Goal: Task Accomplishment & Management: Manage account settings

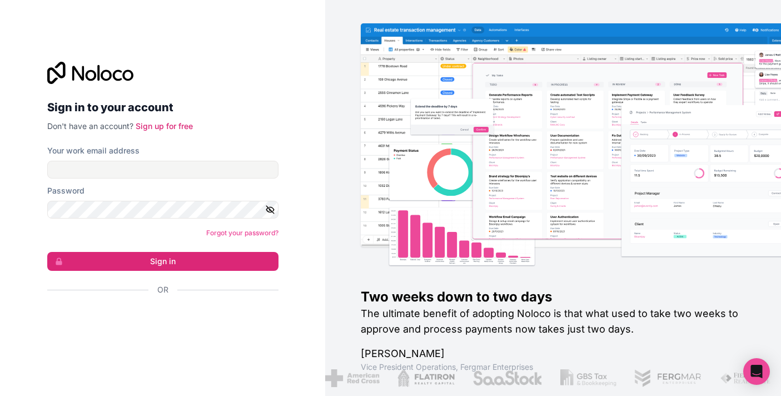
click at [313, 206] on div "Sign in to your account Don't have an account? Sign up for free Your work email…" at bounding box center [162, 198] width 325 height 396
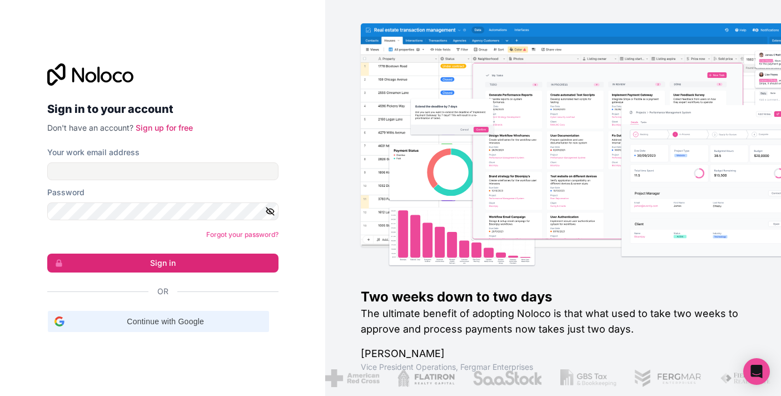
click at [181, 322] on span "Continue with Google" at bounding box center [166, 322] width 194 height 12
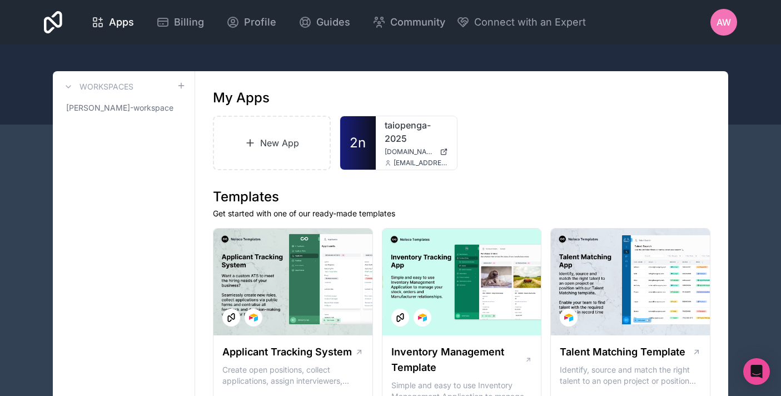
click at [714, 19] on div "AW" at bounding box center [724, 22] width 27 height 27
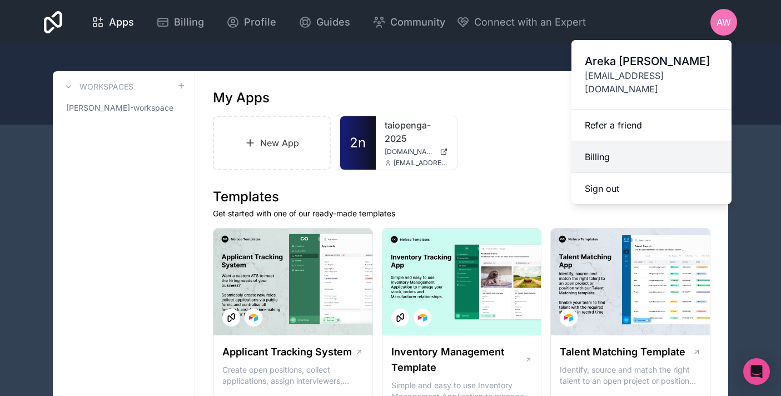
click at [664, 141] on link "Billing" at bounding box center [652, 157] width 160 height 32
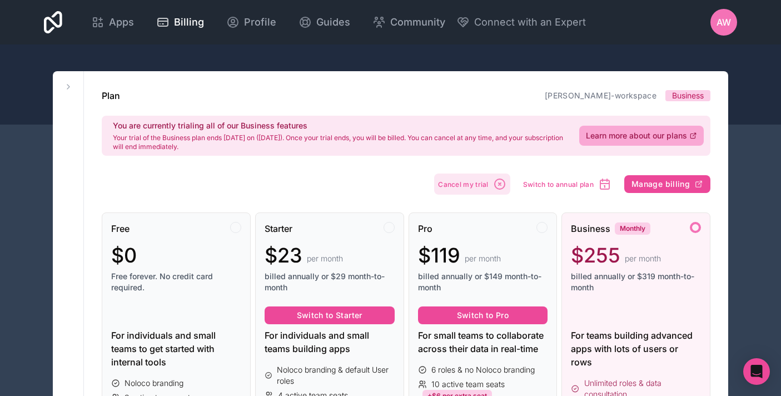
click at [479, 188] on span "Cancel my trial" at bounding box center [463, 184] width 51 height 8
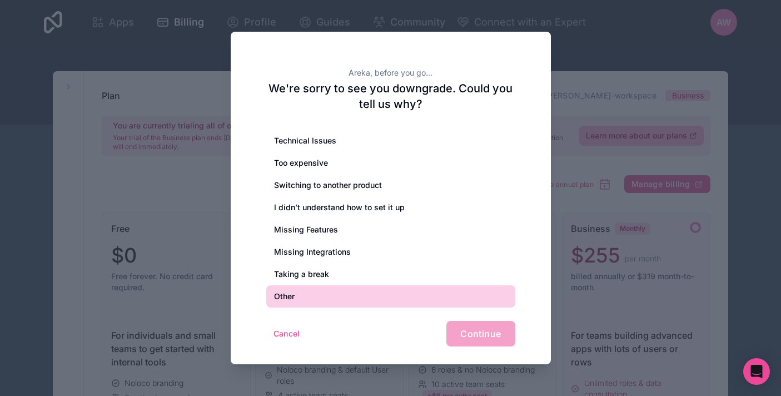
click at [412, 292] on div "Other" at bounding box center [390, 296] width 249 height 22
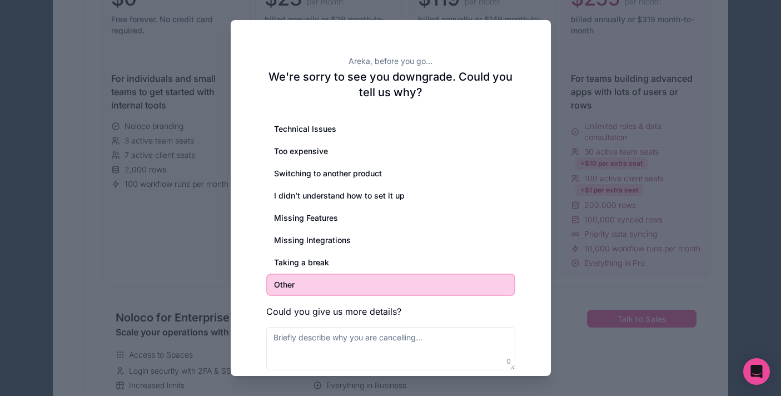
scroll to position [284, 0]
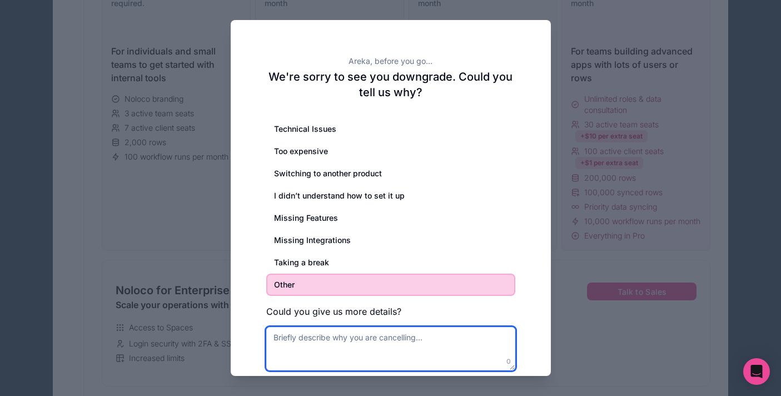
click at [481, 346] on textarea at bounding box center [390, 348] width 249 height 43
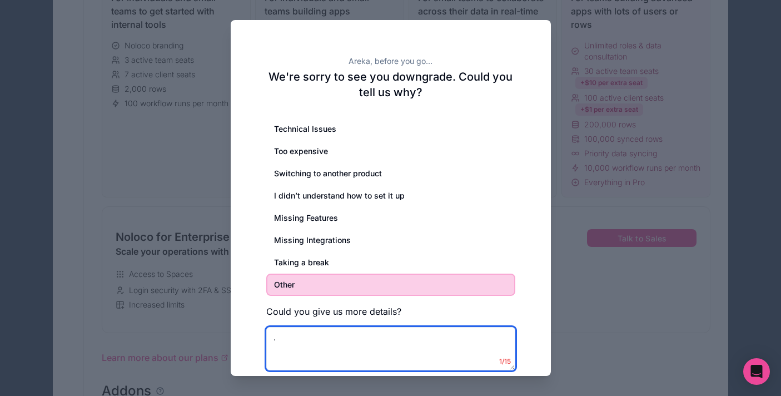
scroll to position [376, 0]
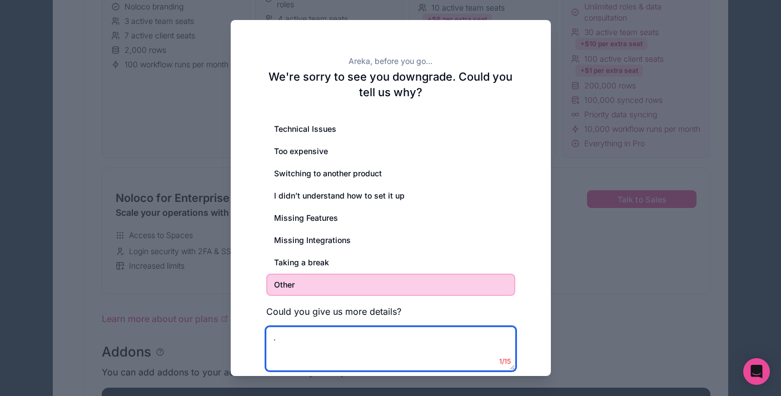
type textarea "."
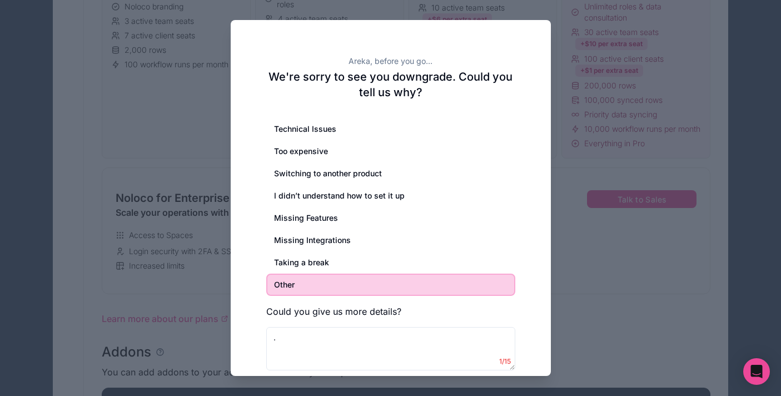
click at [547, 288] on div "Areka, before you go... We're sorry to see you downgrade. Could you tell us why…" at bounding box center [391, 223] width 320 height 407
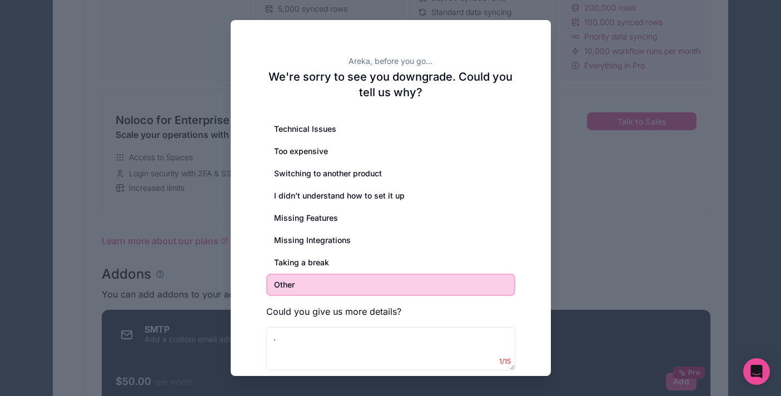
scroll to position [475, 0]
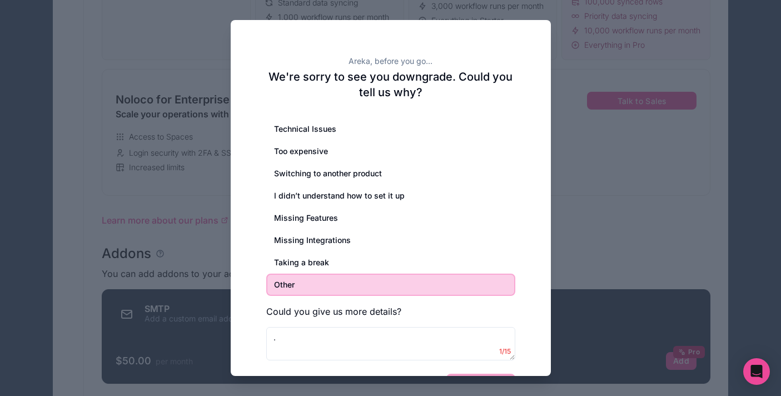
drag, startPoint x: 512, startPoint y: 368, endPoint x: 499, endPoint y: 331, distance: 39.1
click at [499, 331] on textarea "." at bounding box center [390, 343] width 249 height 33
drag, startPoint x: 512, startPoint y: 358, endPoint x: 502, endPoint y: 338, distance: 22.4
click at [502, 338] on textarea "." at bounding box center [390, 343] width 249 height 33
click at [500, 374] on div "Cancel Continue" at bounding box center [390, 387] width 249 height 26
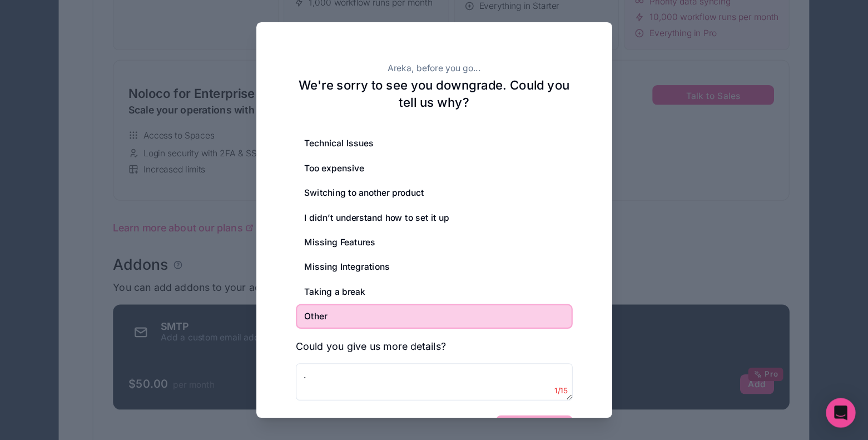
scroll to position [490, 0]
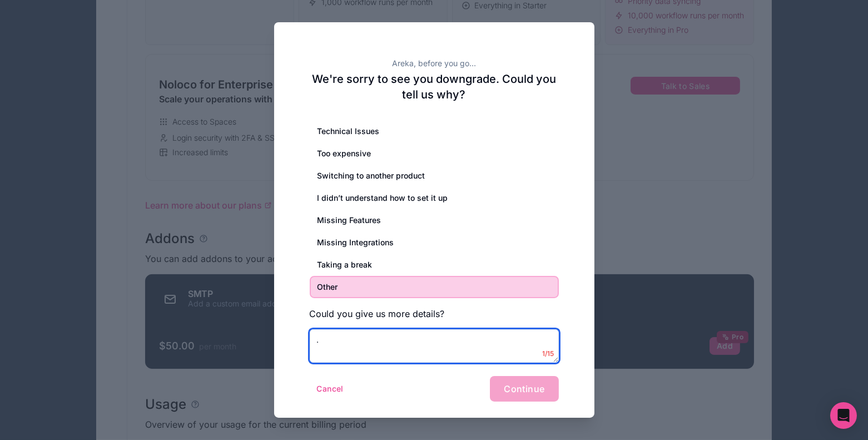
click at [487, 349] on textarea "." at bounding box center [434, 345] width 249 height 33
click at [513, 379] on div "Cancel Continue" at bounding box center [434, 389] width 249 height 26
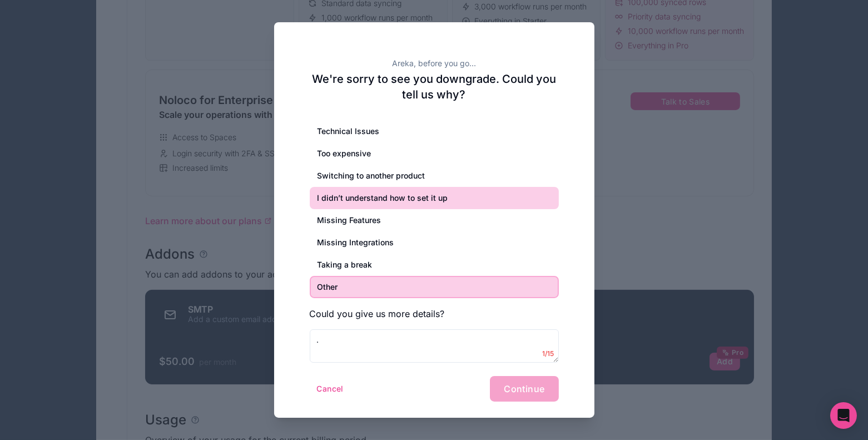
scroll to position [473, 0]
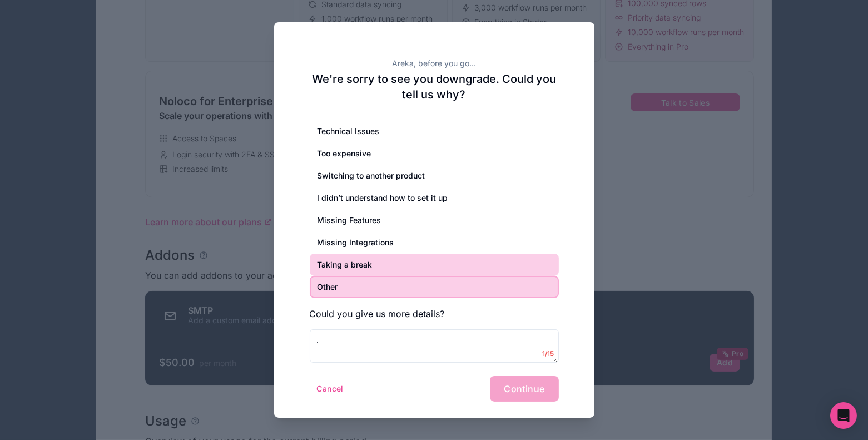
click at [437, 265] on div "Taking a break" at bounding box center [434, 265] width 249 height 22
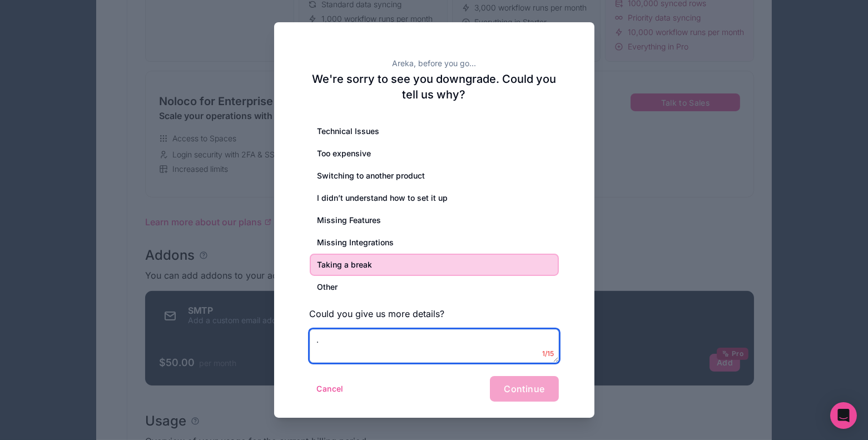
click at [453, 347] on textarea "." at bounding box center [434, 345] width 249 height 33
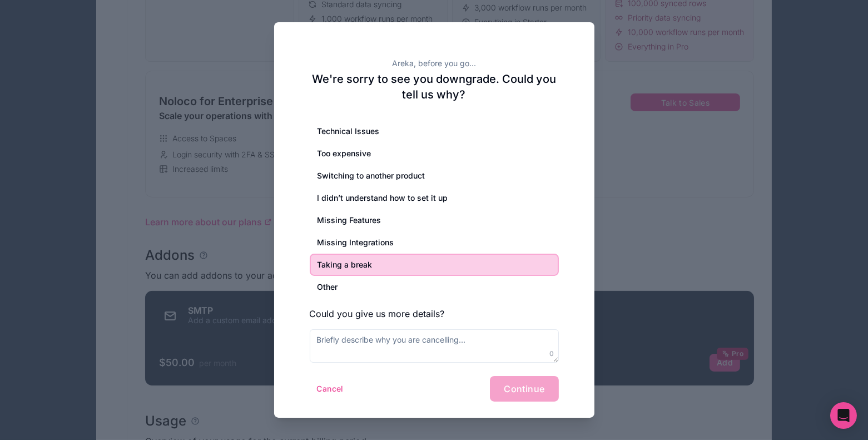
click at [527, 395] on div "Cancel Continue" at bounding box center [434, 389] width 249 height 26
click at [540, 393] on div "Cancel Continue" at bounding box center [434, 389] width 249 height 26
click at [509, 346] on textarea at bounding box center [434, 345] width 249 height 33
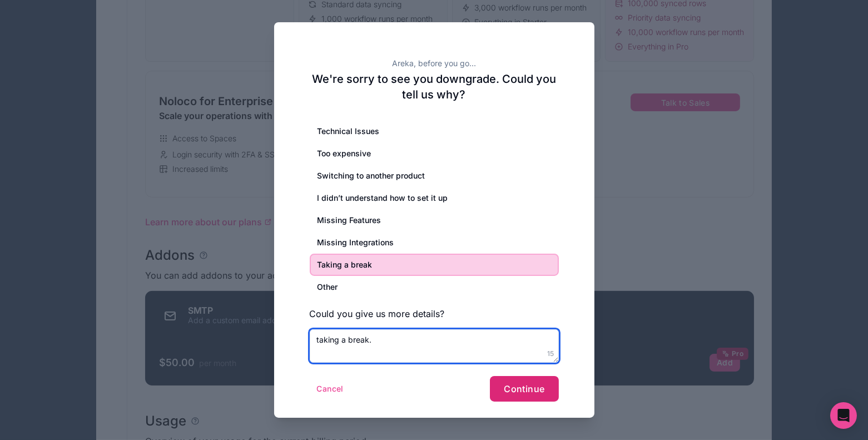
type textarea "taking a break."
click at [530, 388] on span "Continue" at bounding box center [524, 388] width 41 height 11
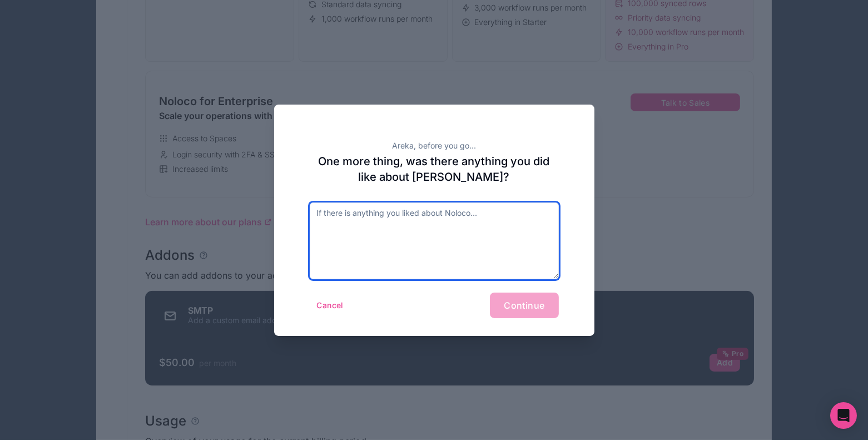
click at [514, 246] on textarea at bounding box center [434, 240] width 249 height 77
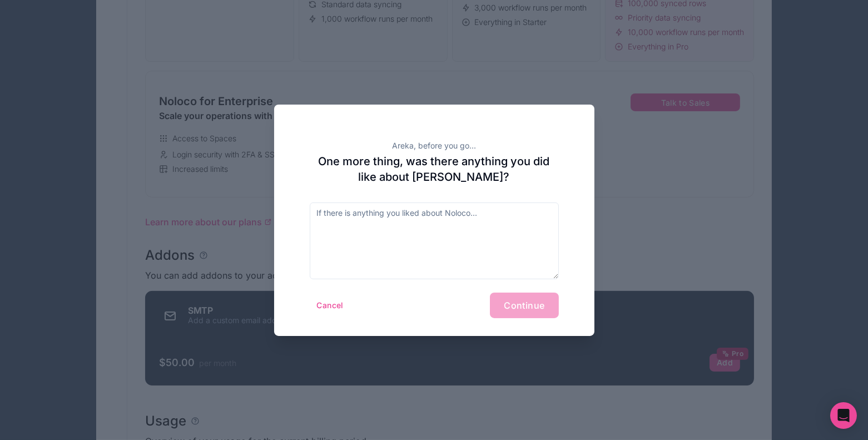
click at [531, 300] on div "Cancel Continue" at bounding box center [434, 305] width 249 height 26
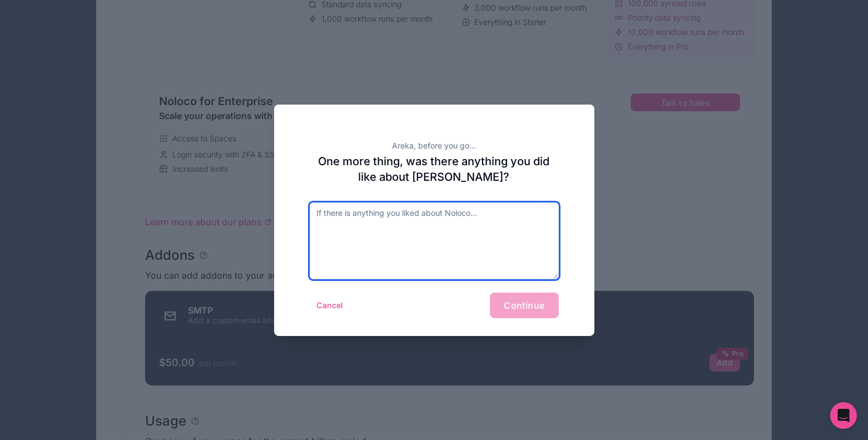
click at [509, 230] on textarea at bounding box center [434, 240] width 249 height 77
type textarea "I"
type textarea "."
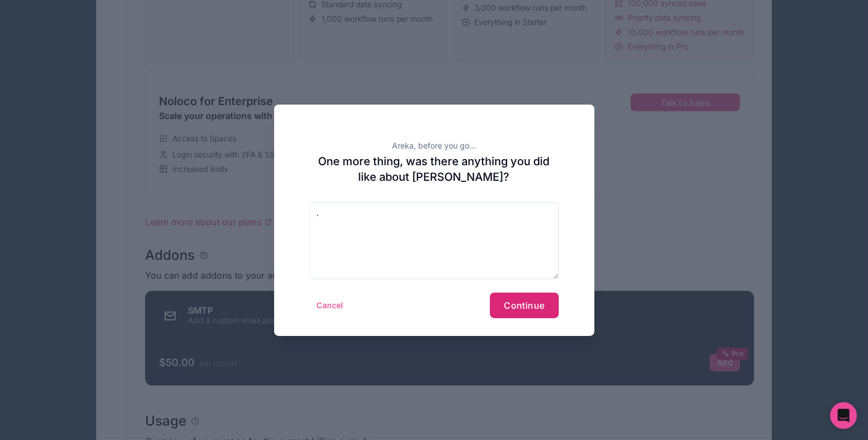
click at [535, 314] on button "Continue" at bounding box center [524, 305] width 68 height 26
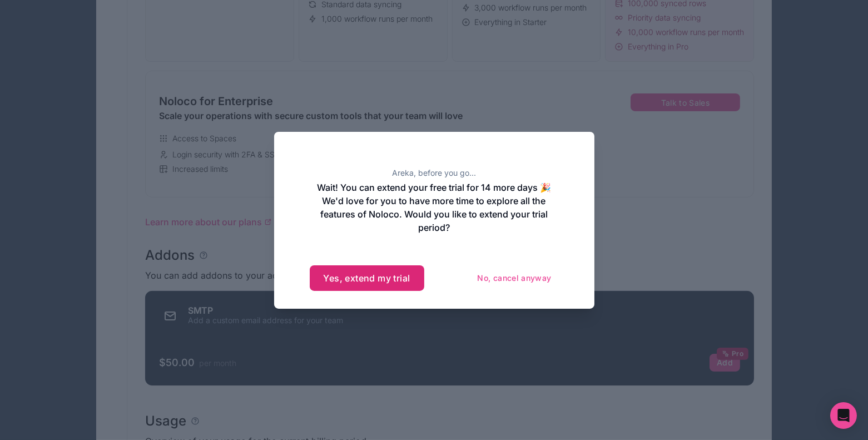
click at [410, 275] on button "Yes, extend my trial" at bounding box center [367, 278] width 115 height 26
